Goal: Task Accomplishment & Management: Manage account settings

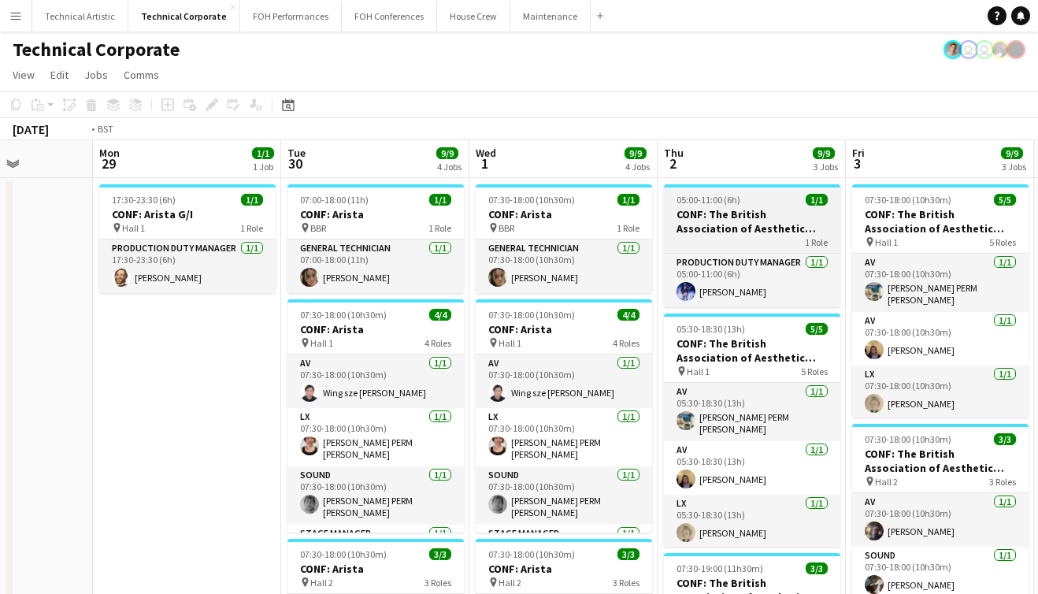
scroll to position [0, 407]
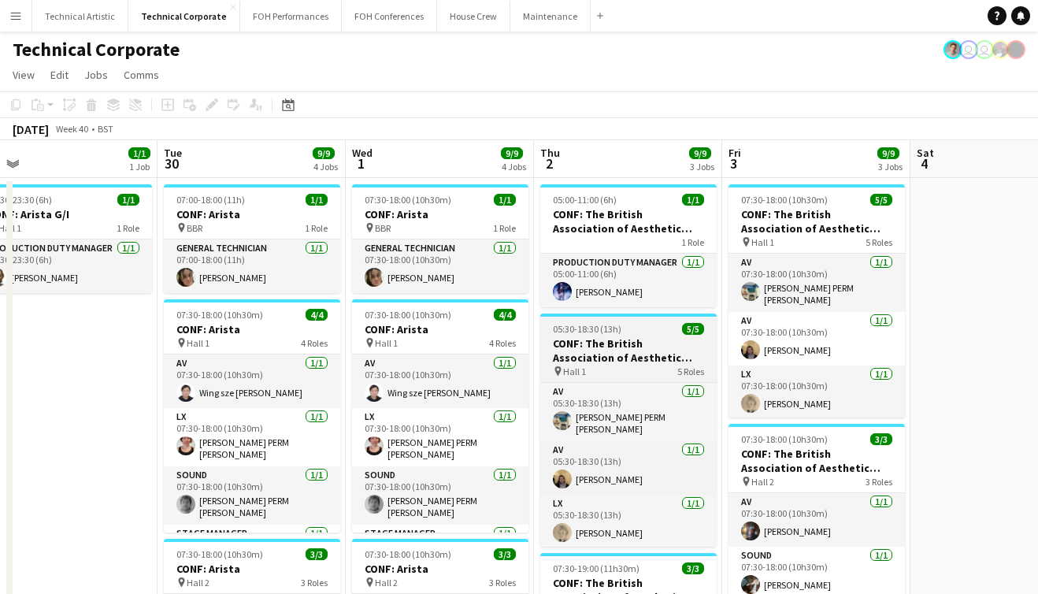
click at [617, 348] on h3 "CONF: The British Association of Aesthetic Plastic Surgeons" at bounding box center [628, 350] width 176 height 28
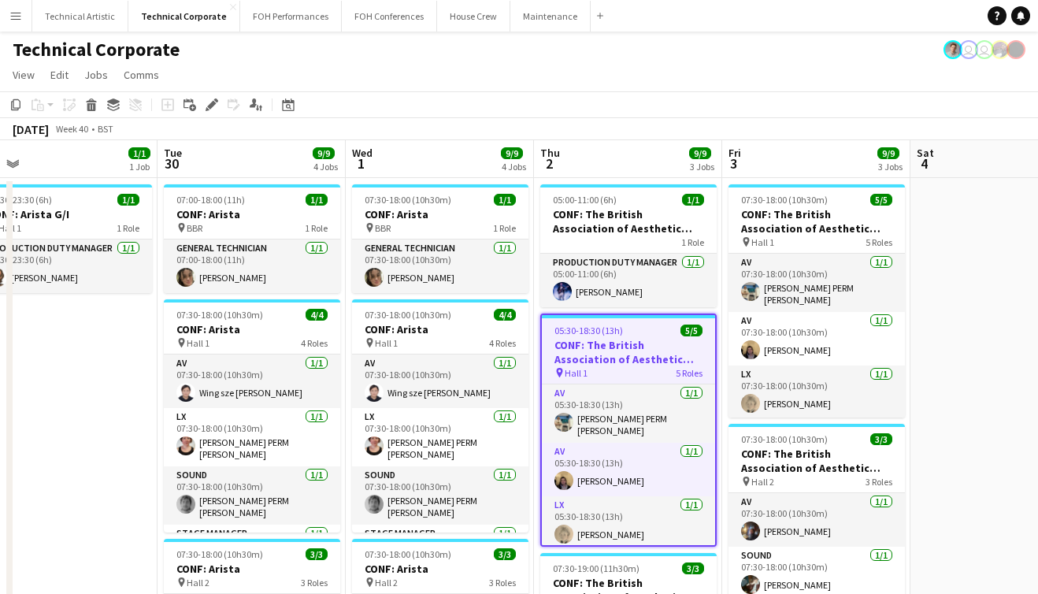
click at [617, 348] on h3 "CONF: The British Association of Aesthetic Plastic Surgeons" at bounding box center [628, 352] width 173 height 28
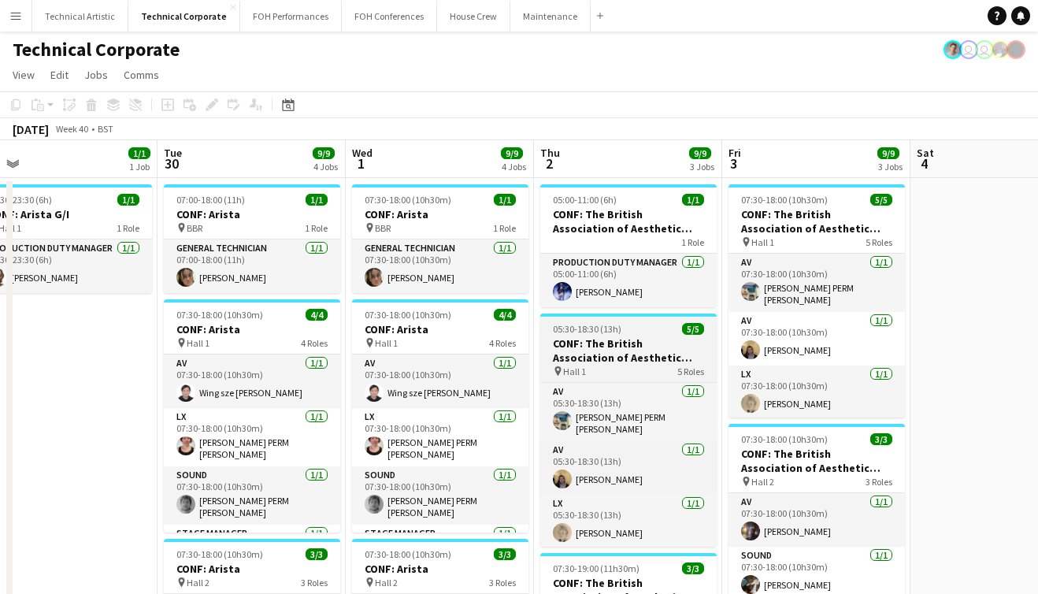
click at [617, 348] on h3 "CONF: The British Association of Aesthetic Plastic Surgeons" at bounding box center [628, 350] width 176 height 28
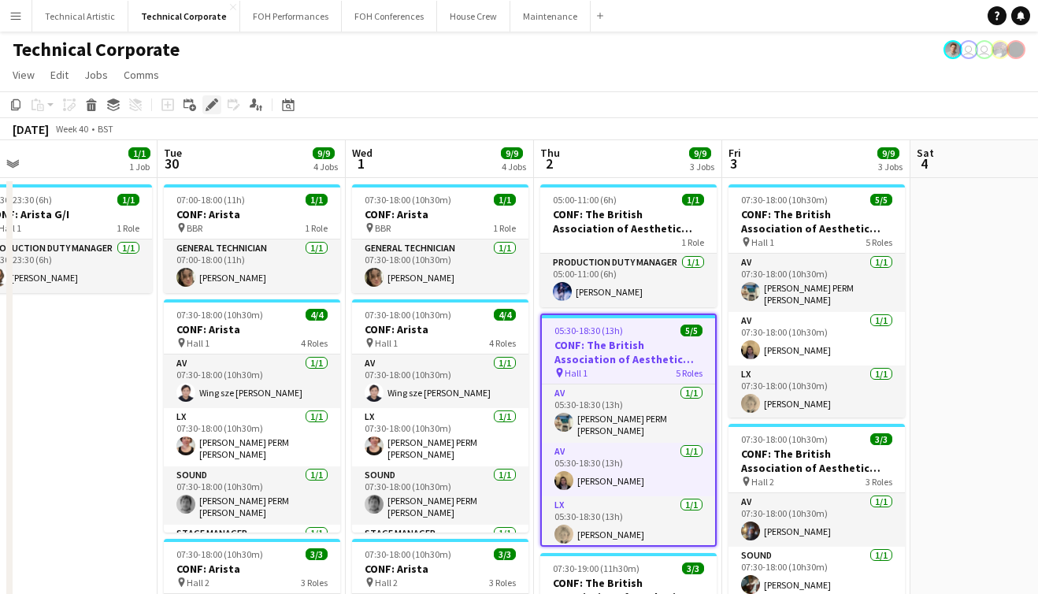
click at [206, 103] on icon "Edit" at bounding box center [212, 104] width 13 height 13
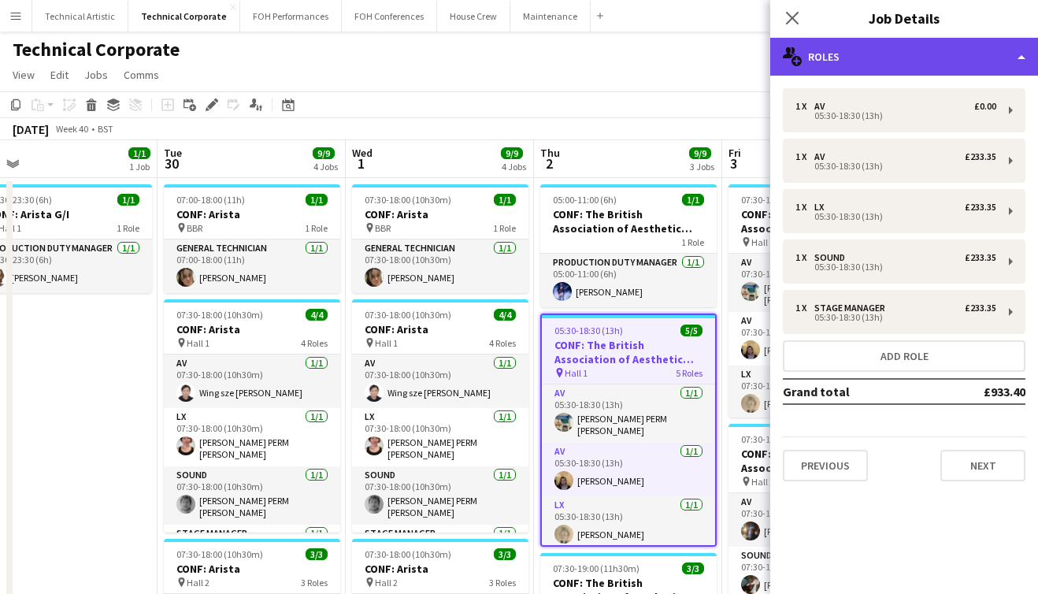
click at [887, 72] on div "multiple-users-add Roles" at bounding box center [904, 57] width 268 height 38
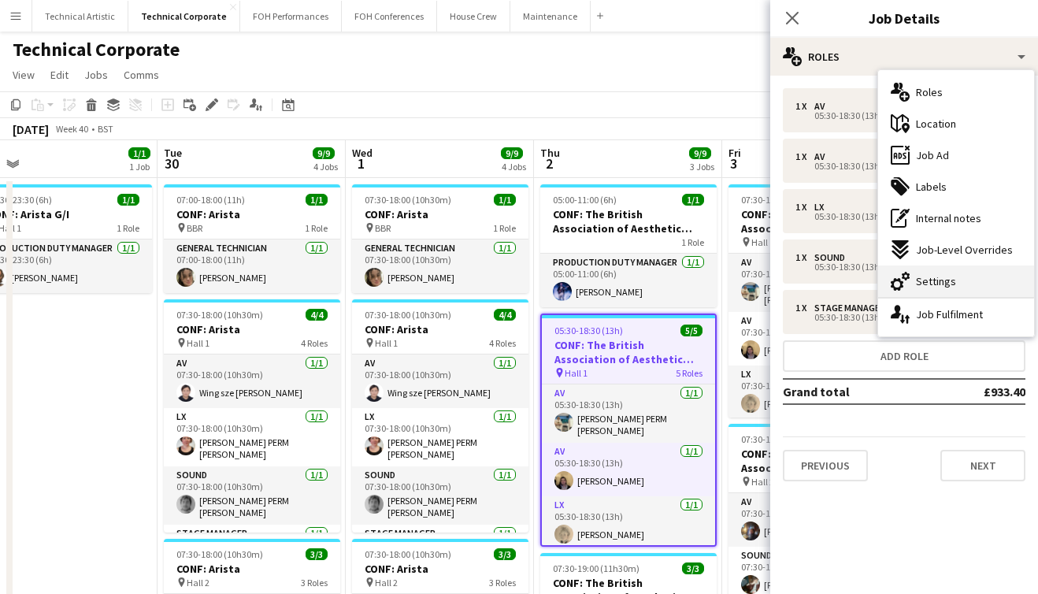
click at [950, 275] on span "Settings" at bounding box center [936, 281] width 40 height 14
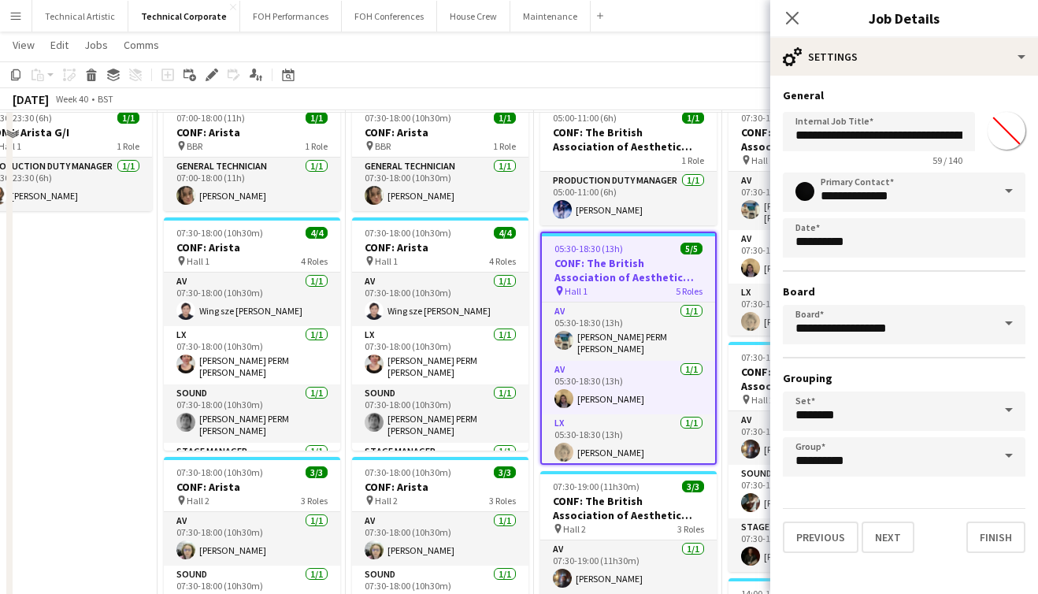
scroll to position [0, 0]
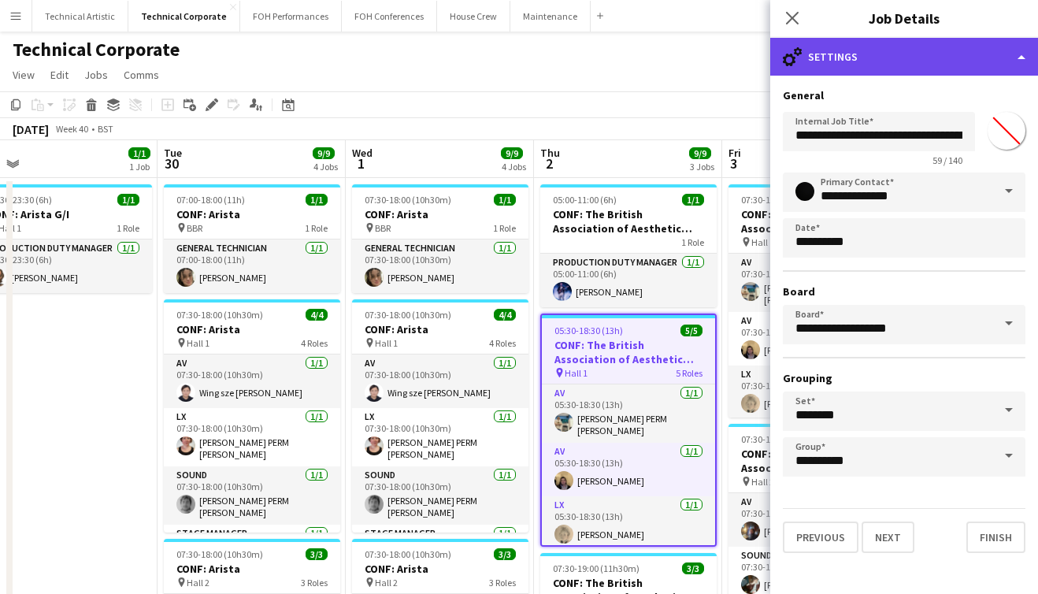
click at [985, 58] on div "cog-double-3 Settings" at bounding box center [904, 57] width 268 height 38
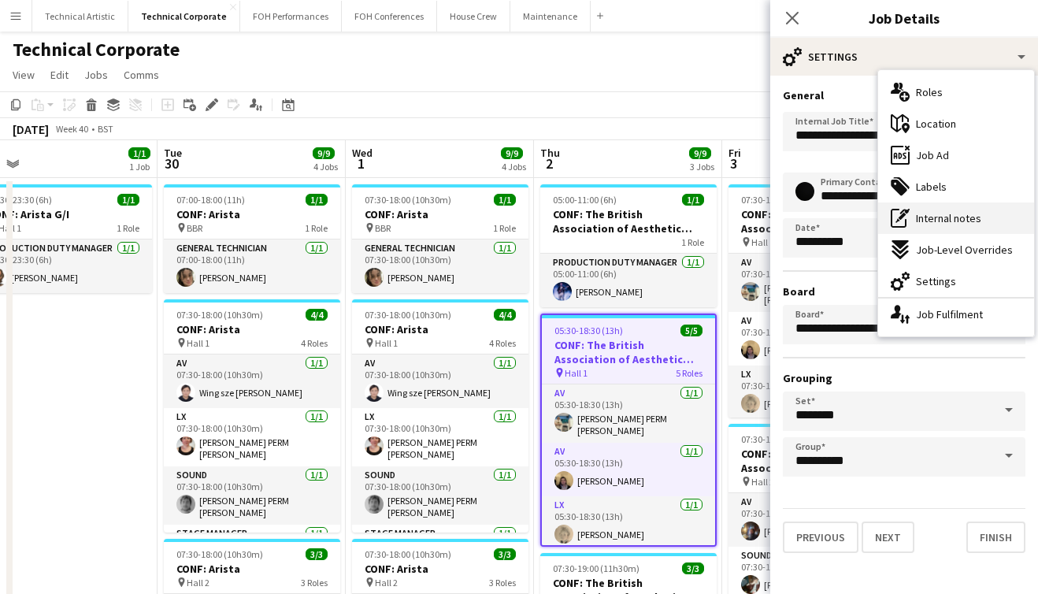
click at [911, 228] on div "pen-write Internal notes" at bounding box center [956, 218] width 156 height 32
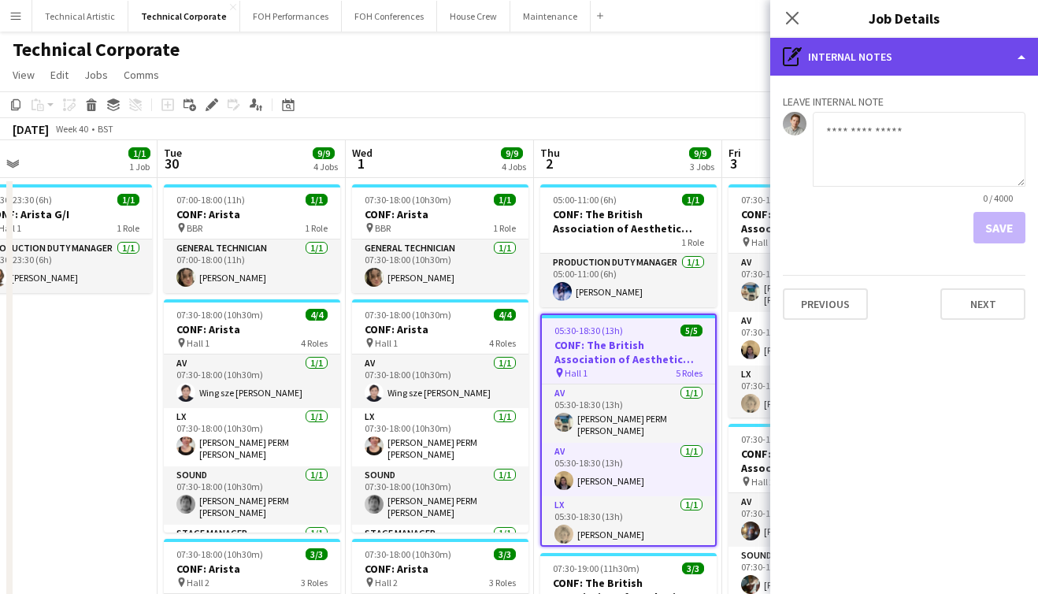
click at [922, 71] on div "pen-write Internal notes" at bounding box center [904, 57] width 268 height 38
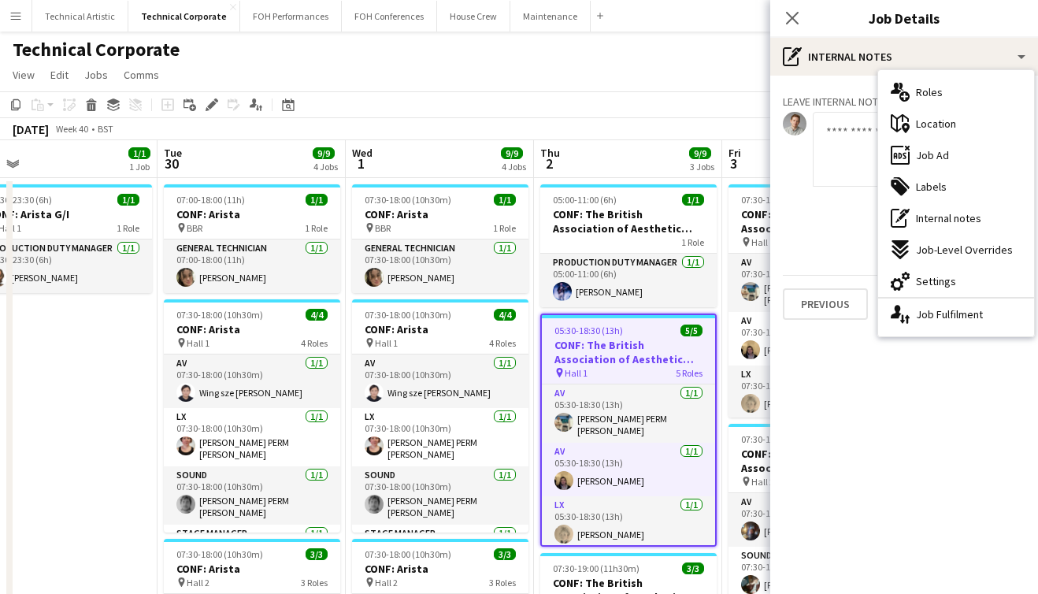
click at [708, 44] on div "Technical Corporate user user" at bounding box center [519, 47] width 1038 height 30
